Goal: Navigation & Orientation: Find specific page/section

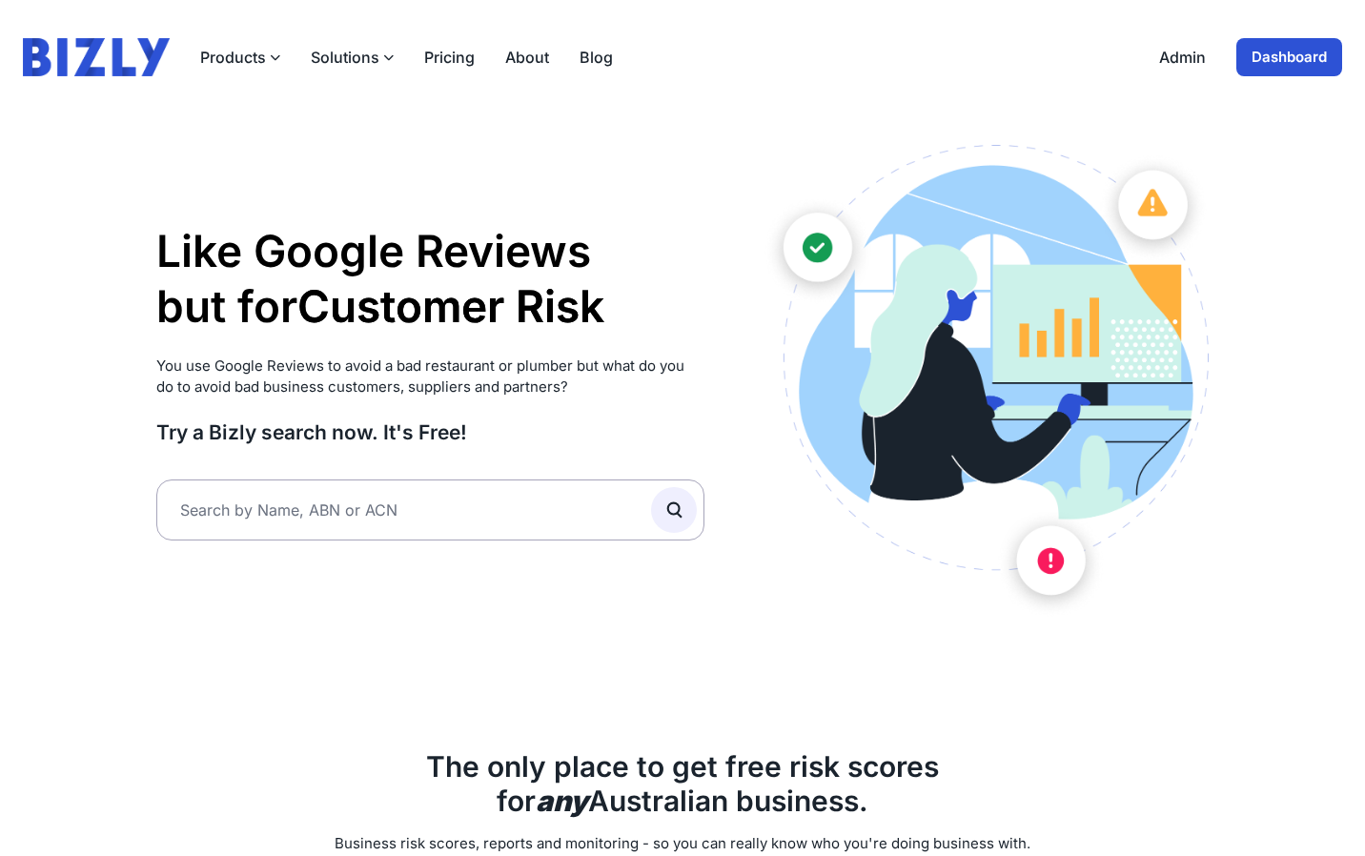
click at [1199, 51] on link "Admin" at bounding box center [1182, 57] width 47 height 23
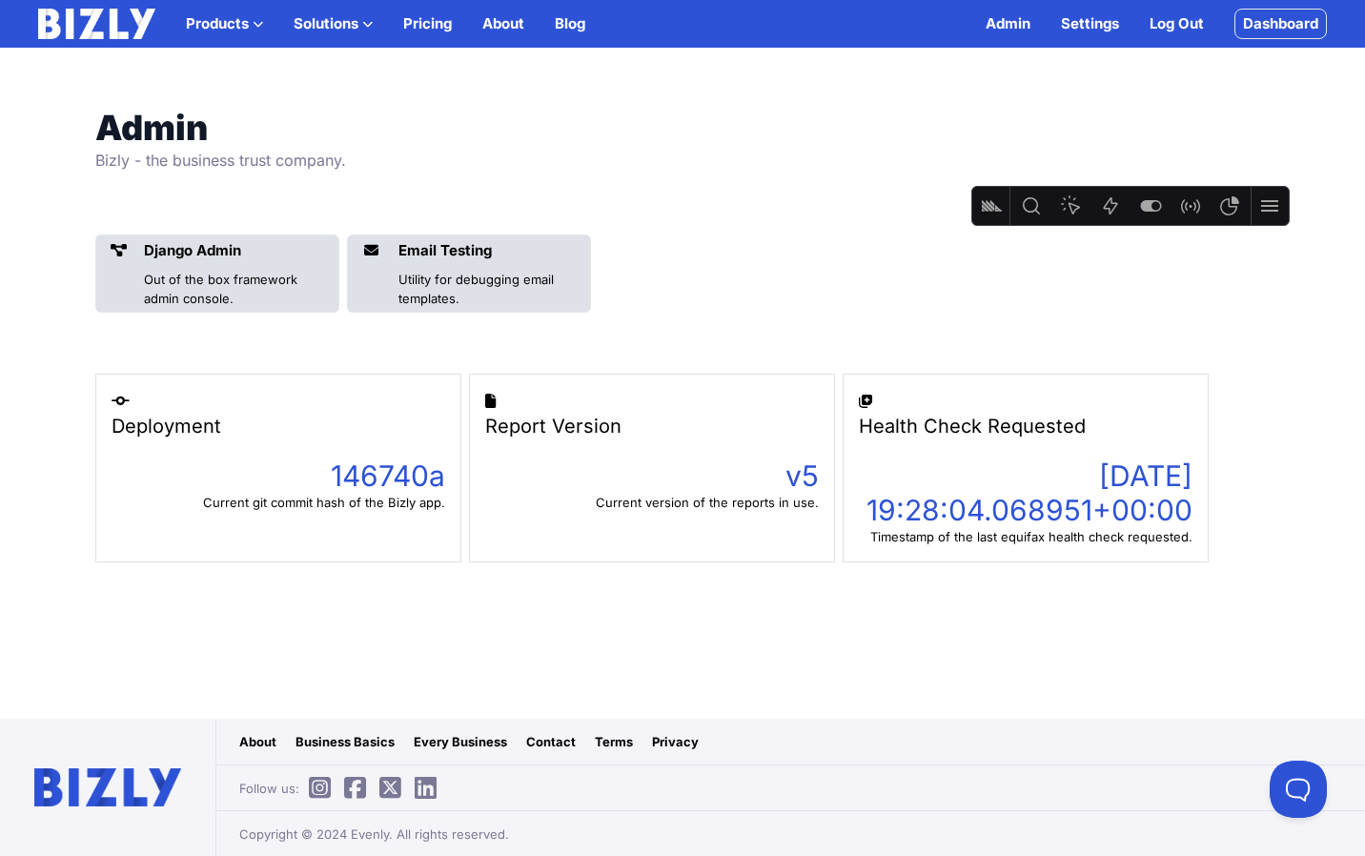
click at [1003, 25] on link "Admin" at bounding box center [1007, 23] width 45 height 23
drag, startPoint x: 787, startPoint y: 479, endPoint x: 817, endPoint y: 479, distance: 29.5
click at [817, 479] on div "v5" at bounding box center [652, 475] width 334 height 34
drag, startPoint x: 1035, startPoint y: 484, endPoint x: 1153, endPoint y: 508, distance: 120.5
click at [1153, 509] on div "2025-09-10 00:30:04.798290+00:00" at bounding box center [1026, 492] width 334 height 69
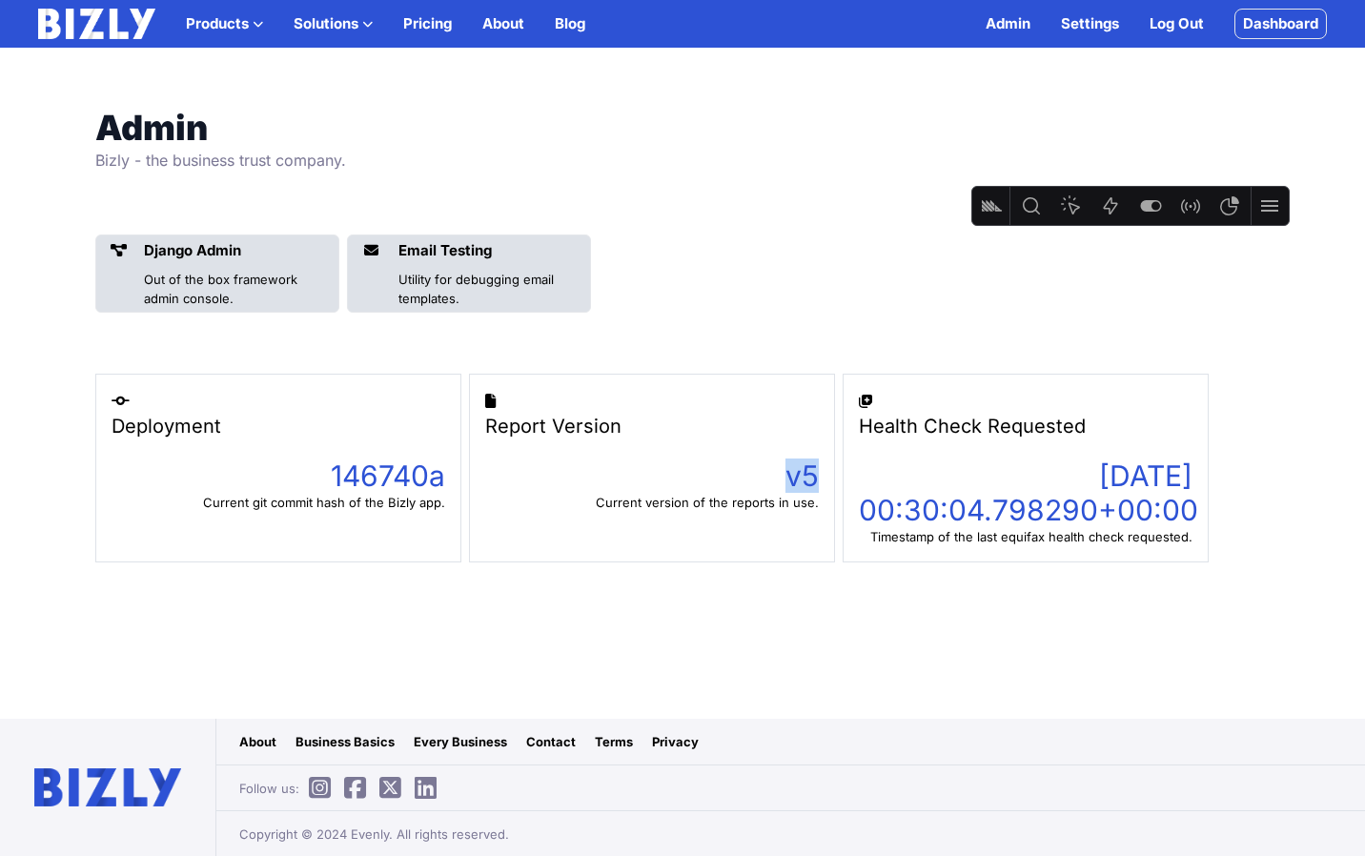
click at [1153, 508] on div "2025-09-10 00:30:04.798290+00:00" at bounding box center [1026, 492] width 334 height 69
drag, startPoint x: 1037, startPoint y: 482, endPoint x: 1179, endPoint y: 515, distance: 145.6
click at [1179, 515] on div "2025-09-10 00:30:04.798290+00:00" at bounding box center [1026, 492] width 334 height 69
click at [1079, 499] on div "2025-09-10 00:30:04.798290+00:00" at bounding box center [1026, 492] width 334 height 69
drag, startPoint x: 1169, startPoint y: 483, endPoint x: 1104, endPoint y: 476, distance: 65.2
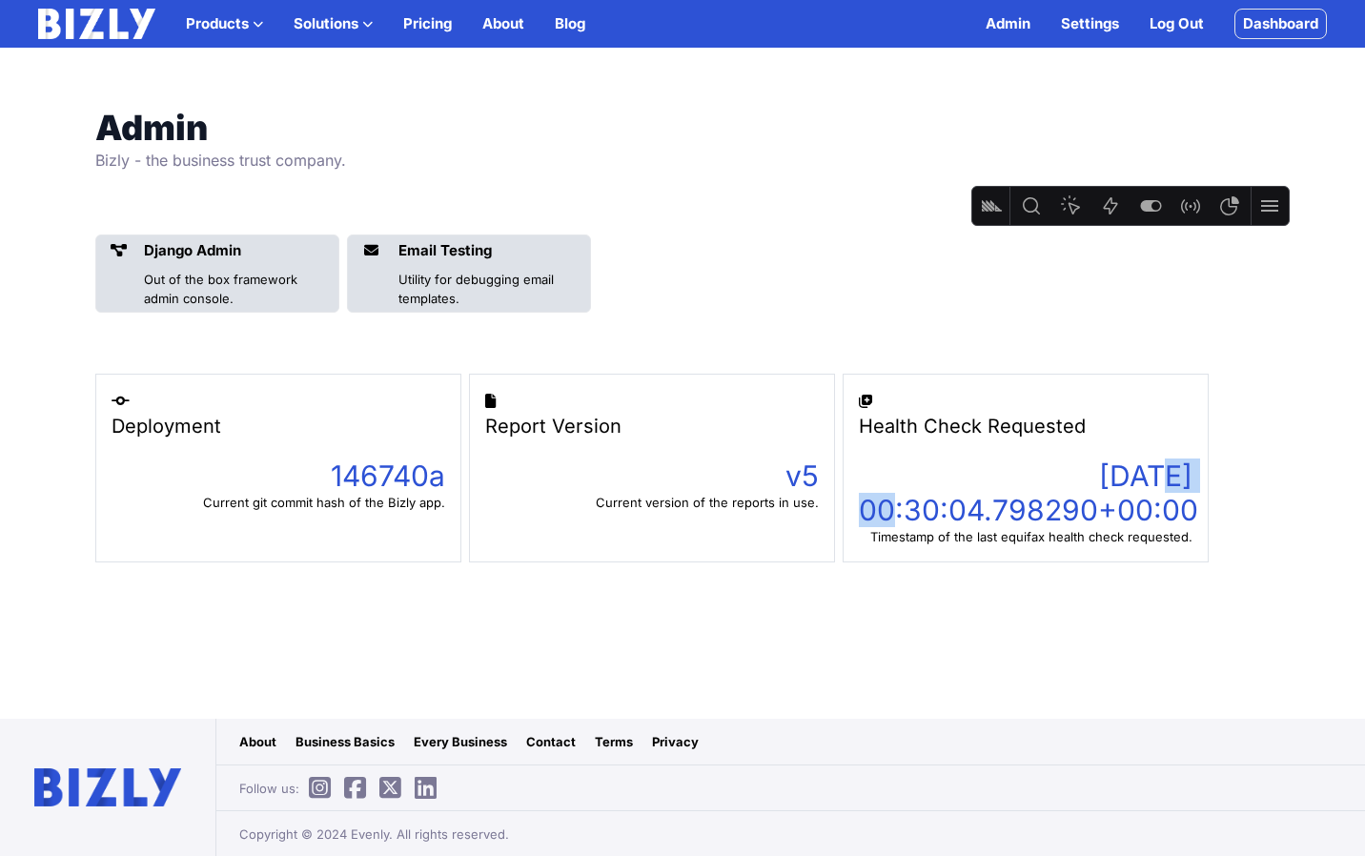
click at [1104, 476] on div "2025-09-10 00:30:04.798290+00:00" at bounding box center [1026, 492] width 334 height 69
click at [1021, 479] on div "2025-09-10 00:30:04.798290+00:00" at bounding box center [1026, 492] width 334 height 69
drag, startPoint x: 788, startPoint y: 462, endPoint x: 812, endPoint y: 466, distance: 24.1
click at [812, 466] on div "v5" at bounding box center [652, 475] width 334 height 34
drag, startPoint x: 812, startPoint y: 466, endPoint x: 749, endPoint y: 357, distance: 125.5
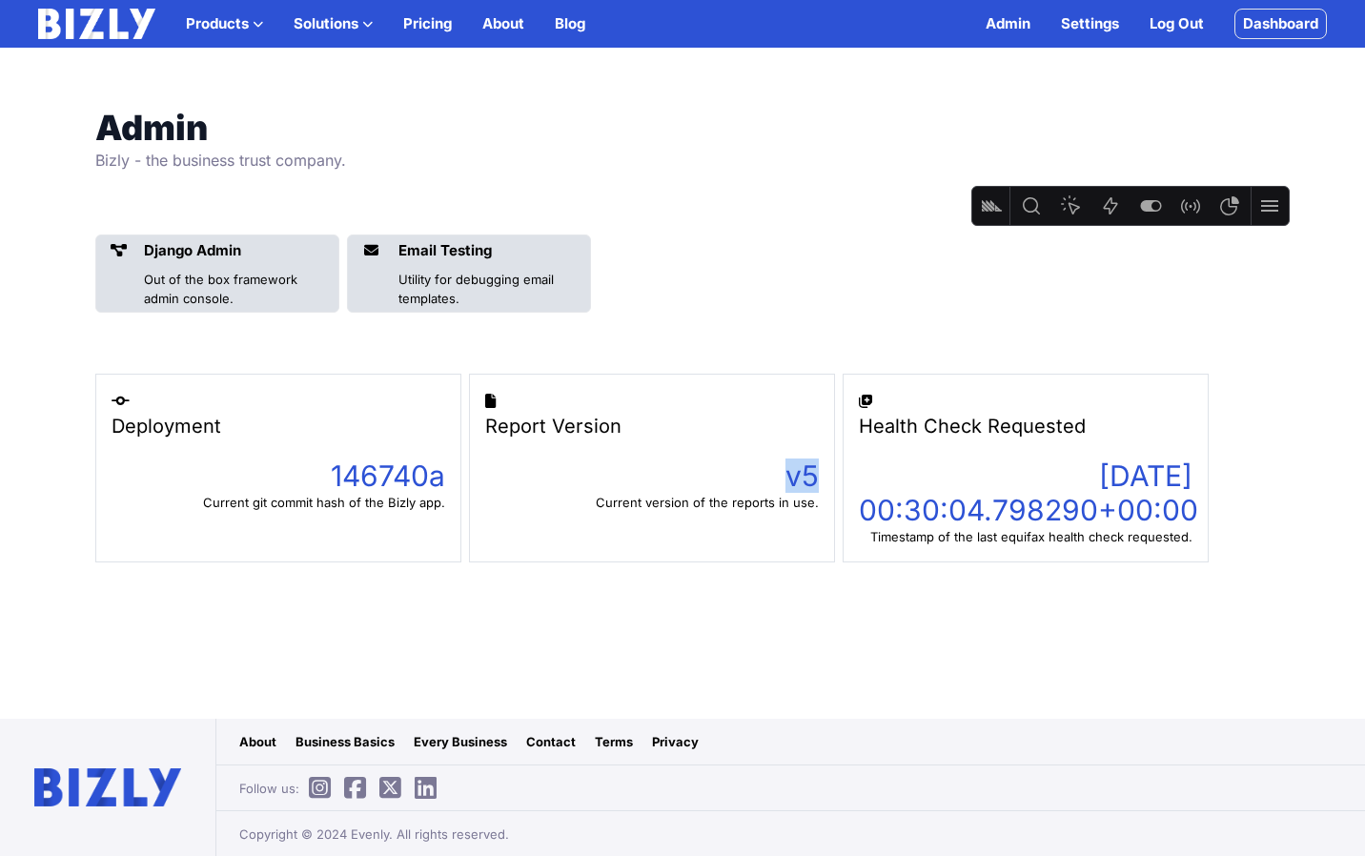
click at [749, 357] on div "Admin Bizly - the business trust company. Django Admin Out of the box framework…" at bounding box center [682, 336] width 1220 height 454
click at [681, 494] on div "Current version of the reports in use." at bounding box center [652, 502] width 334 height 19
drag, startPoint x: 797, startPoint y: 486, endPoint x: 815, endPoint y: 486, distance: 18.1
click at [815, 486] on div "v5" at bounding box center [652, 475] width 334 height 34
click at [1072, 23] on link "Settings" at bounding box center [1090, 23] width 58 height 23
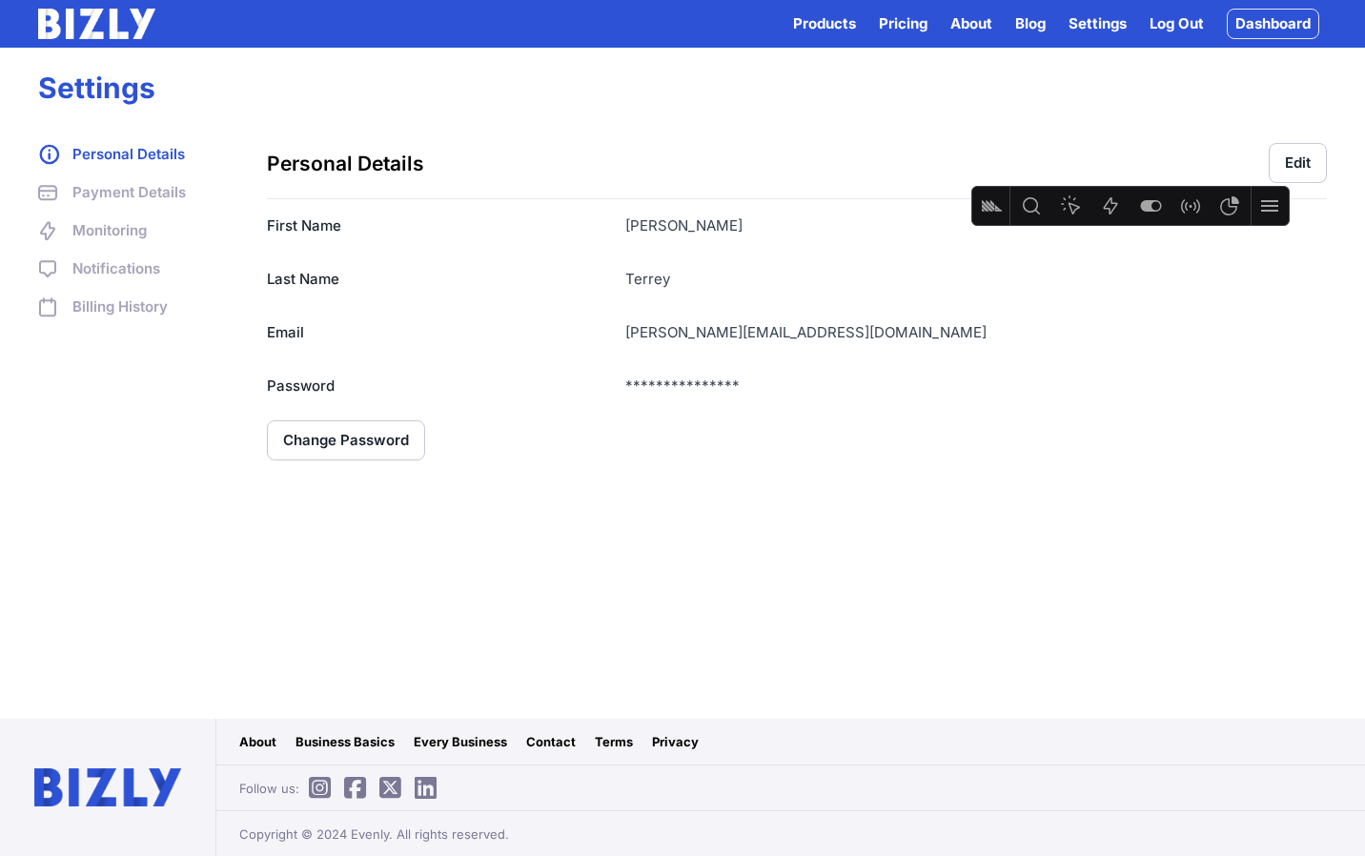
click at [136, 24] on img at bounding box center [96, 24] width 117 height 30
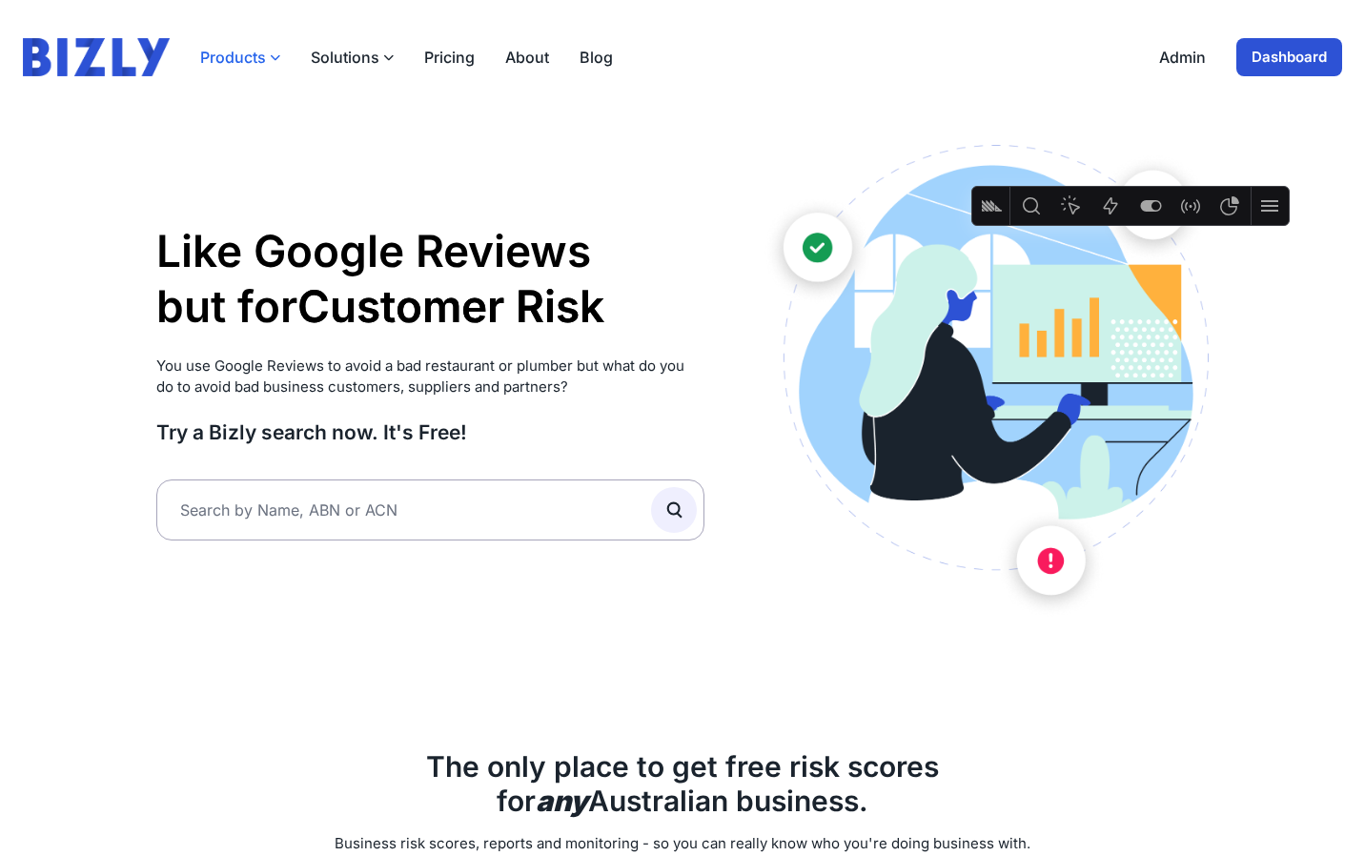
click at [236, 51] on button "Products" at bounding box center [240, 57] width 80 height 23
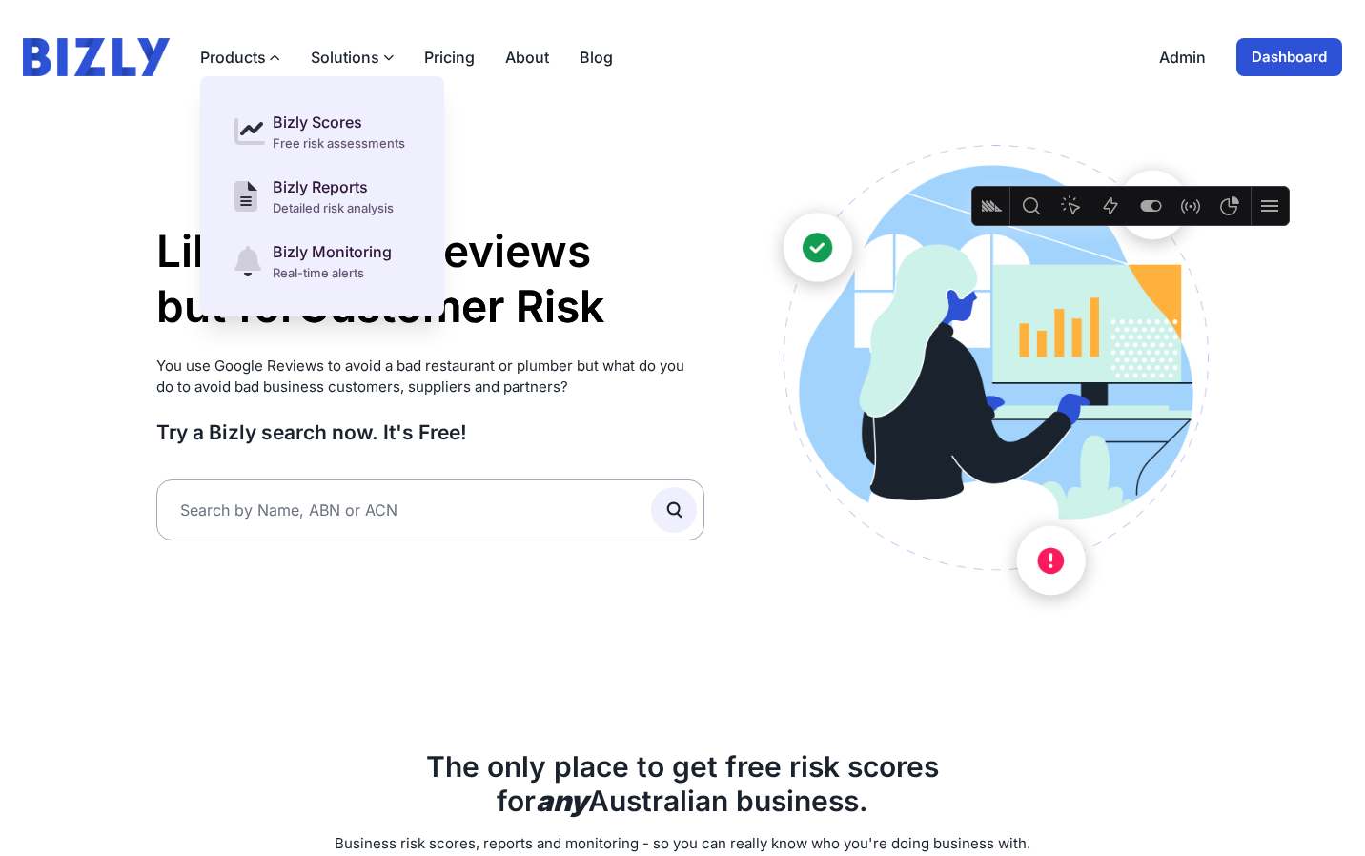
click at [370, 56] on button "Solutions" at bounding box center [352, 57] width 83 height 23
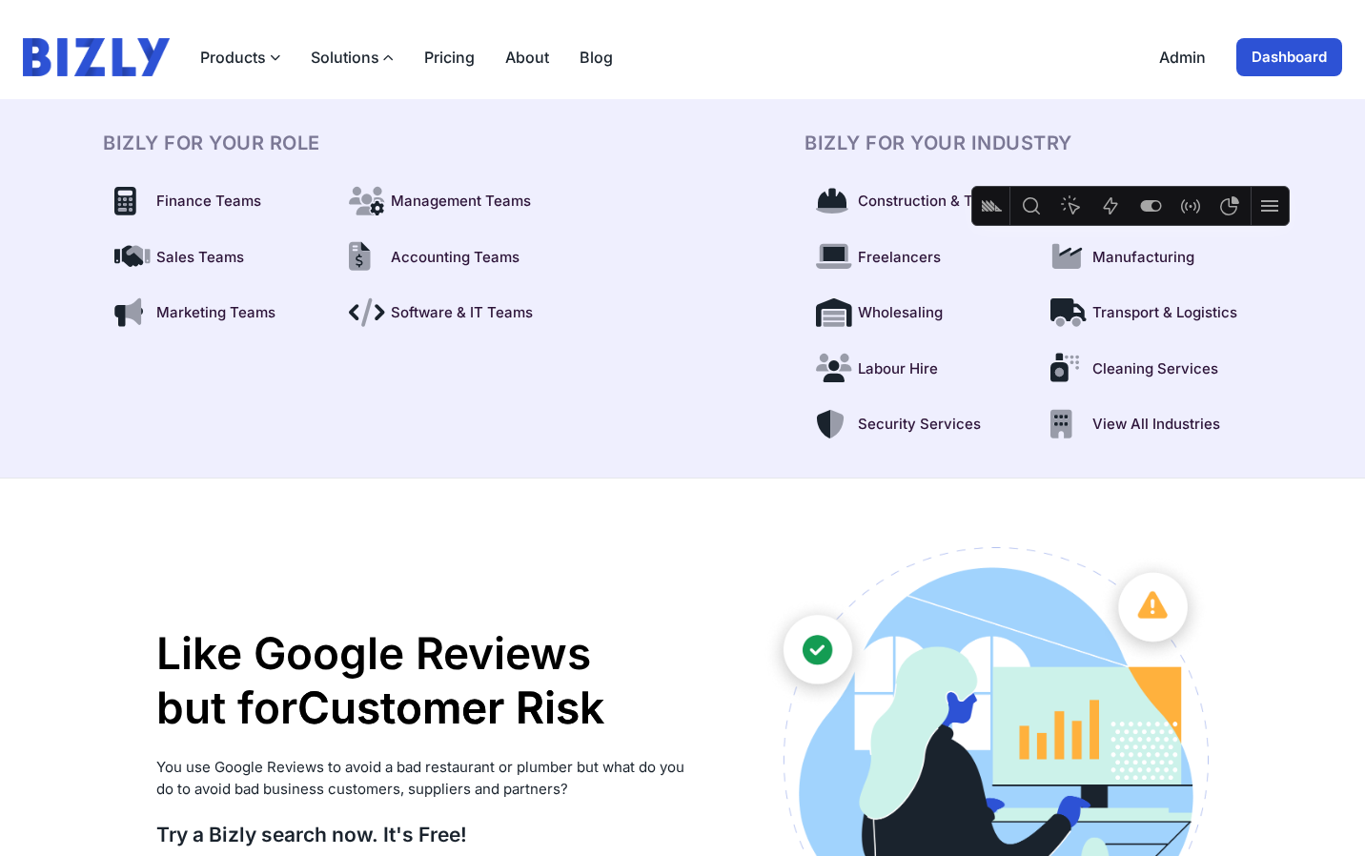
click at [370, 56] on button "Solutions" at bounding box center [352, 57] width 83 height 23
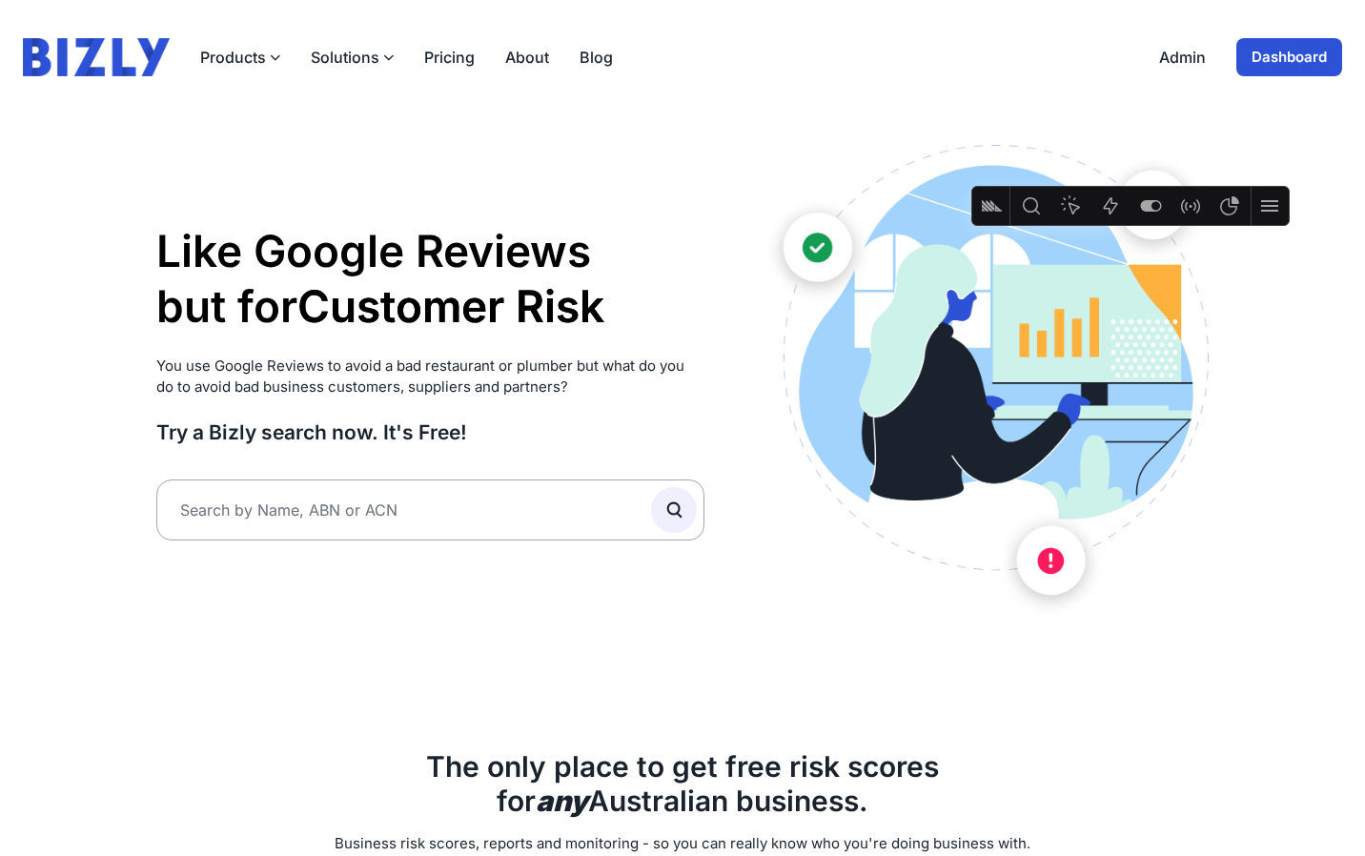
click at [370, 56] on button "Solutions" at bounding box center [352, 57] width 83 height 23
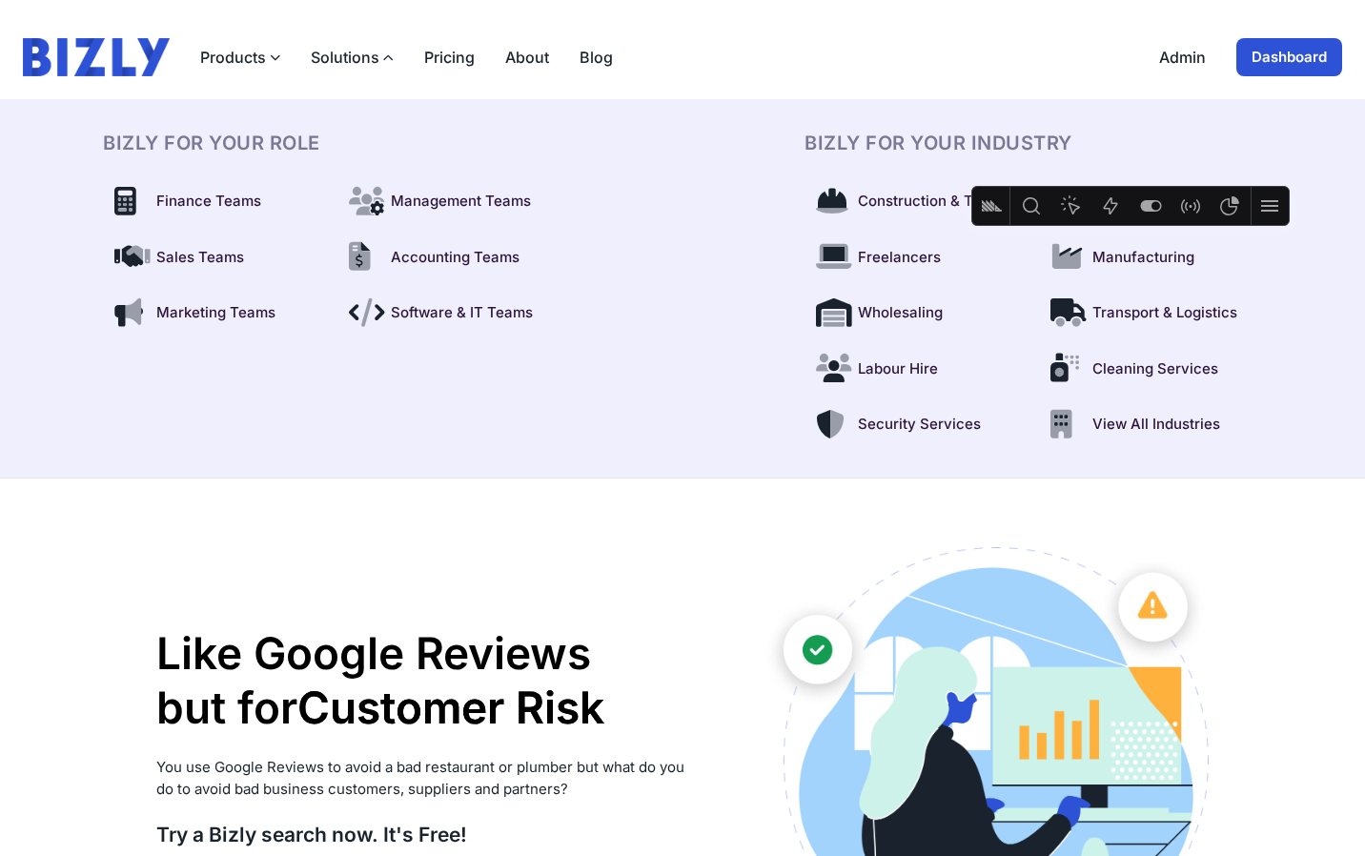
click at [228, 571] on div "Like Google Reviews but for Customer Risk Supplier Risk Partner Risk Customer R…" at bounding box center [430, 784] width 548 height 475
